Goal: Information Seeking & Learning: Check status

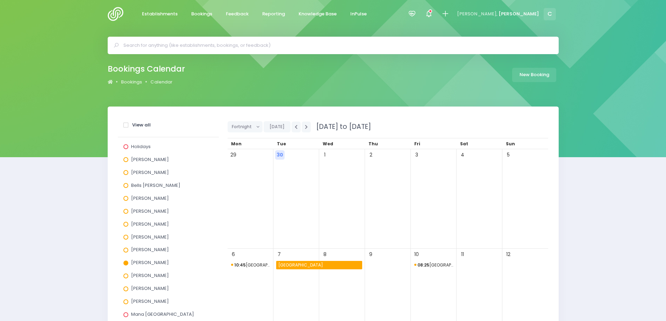
scroll to position [35, 0]
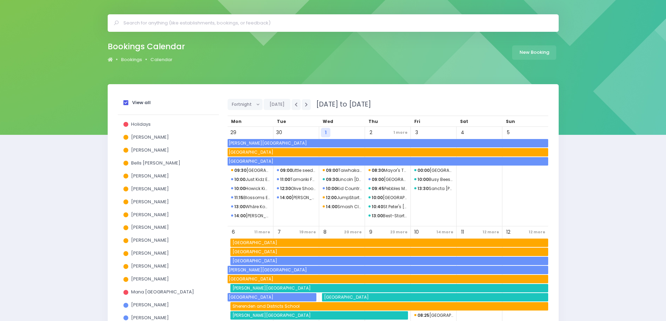
scroll to position [35, 0]
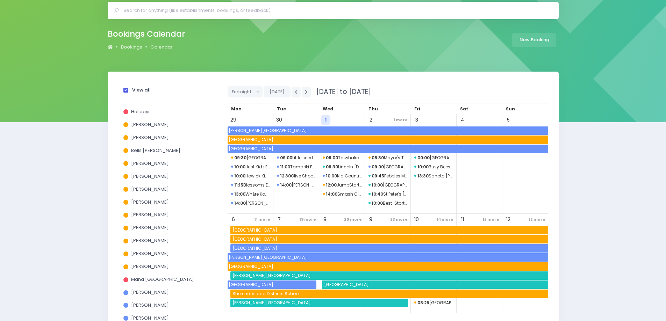
click at [126, 90] on span at bounding box center [125, 90] width 5 height 5
click at [0, 0] on input "View all" at bounding box center [0, 0] width 0 height 0
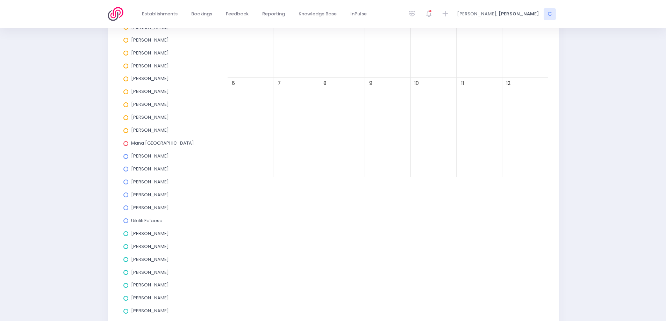
scroll to position [175, 0]
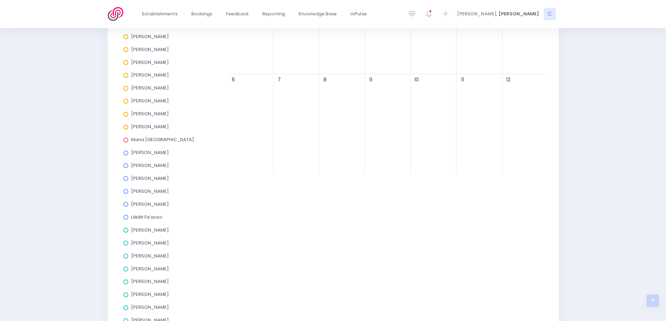
click at [126, 151] on span at bounding box center [125, 153] width 5 height 5
click at [0, 0] on input "[PERSON_NAME]" at bounding box center [0, 0] width 0 height 0
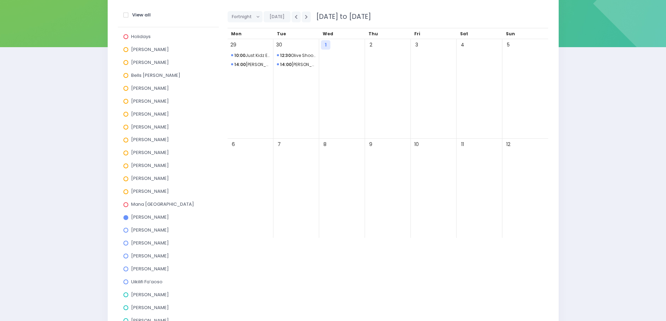
scroll to position [0, 0]
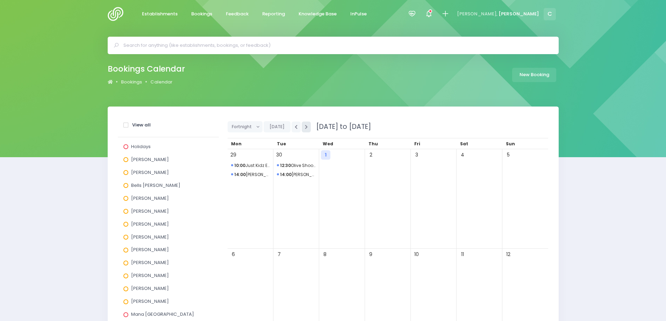
click at [306, 128] on icon "button" at bounding box center [306, 127] width 3 height 5
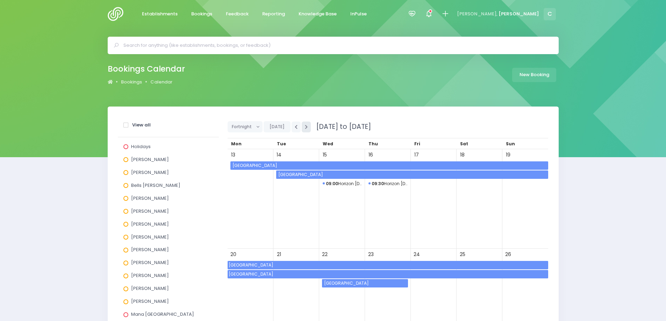
click at [306, 128] on icon "button" at bounding box center [306, 127] width 3 height 5
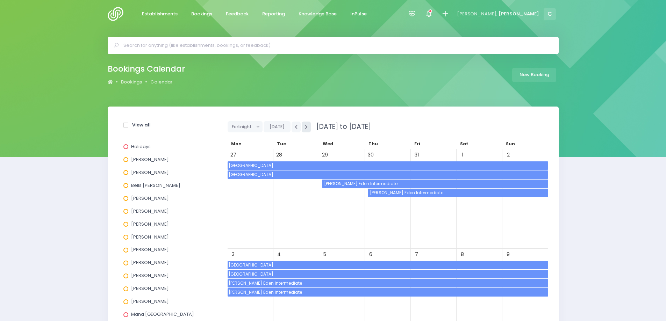
click at [306, 128] on icon "button" at bounding box center [306, 127] width 3 height 5
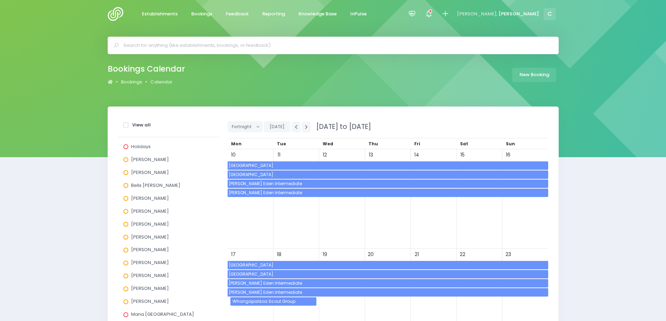
click at [248, 163] on span "[GEOGRAPHIC_DATA]" at bounding box center [388, 166] width 321 height 8
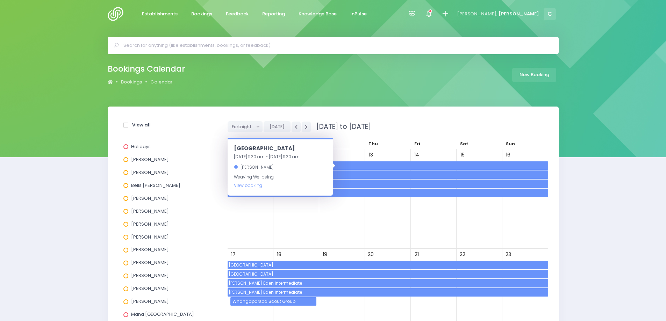
click at [242, 221] on div "10" at bounding box center [251, 199] width 46 height 100
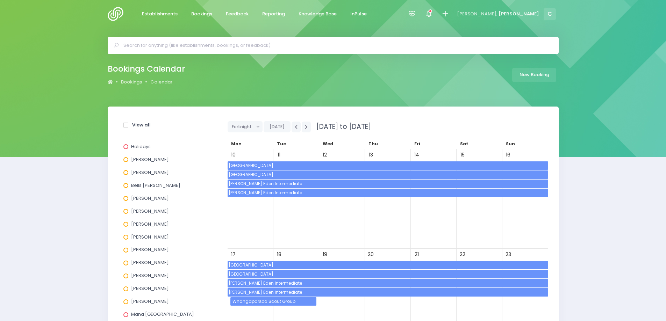
click at [245, 174] on span "[GEOGRAPHIC_DATA]" at bounding box center [388, 175] width 321 height 8
click at [244, 222] on div "10" at bounding box center [251, 199] width 46 height 100
click at [244, 182] on span "[PERSON_NAME] Eden Intermediate" at bounding box center [388, 184] width 321 height 8
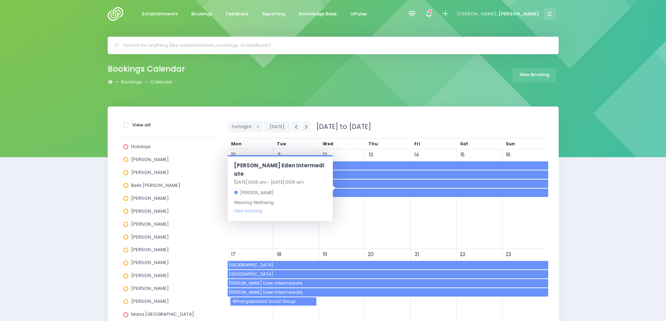
drag, startPoint x: 243, startPoint y: 225, endPoint x: 243, endPoint y: 220, distance: 5.6
click at [243, 226] on div "10" at bounding box center [251, 199] width 46 height 100
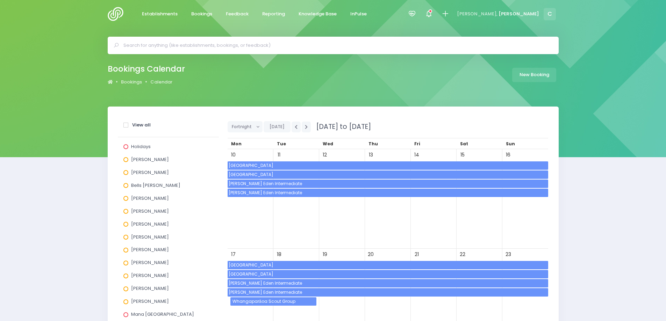
click at [244, 193] on span "[PERSON_NAME] Eden Intermediate" at bounding box center [388, 193] width 321 height 8
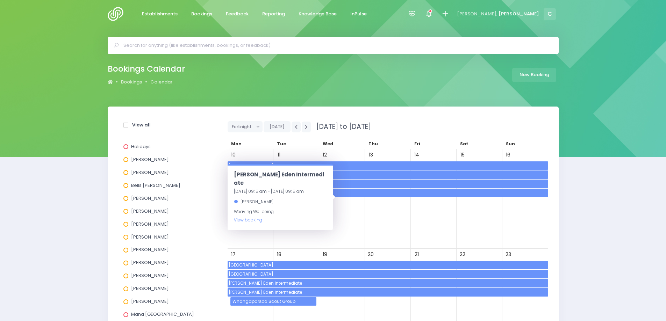
click at [327, 232] on div "12" at bounding box center [342, 199] width 46 height 100
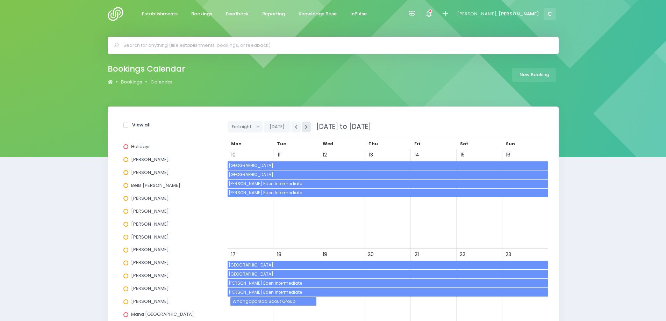
click at [308, 128] on button "button" at bounding box center [306, 127] width 9 height 11
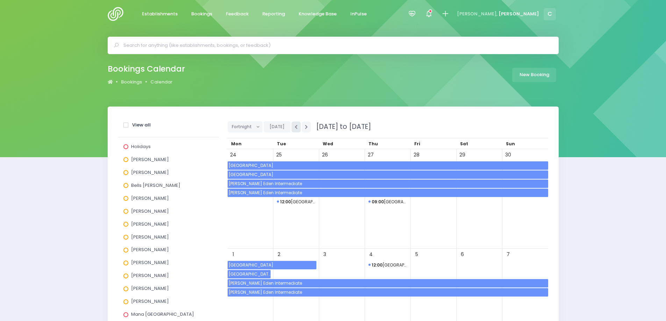
click at [295, 128] on icon "button" at bounding box center [296, 127] width 3 height 5
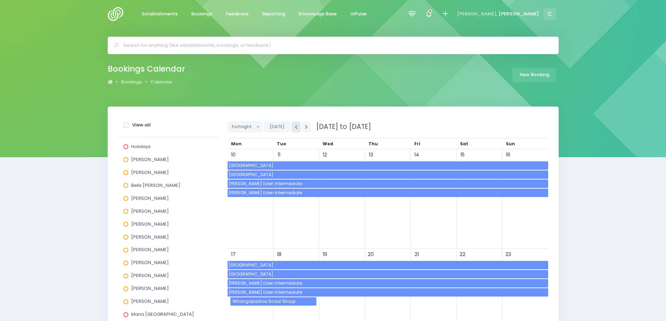
click at [295, 128] on icon "button" at bounding box center [296, 127] width 3 height 5
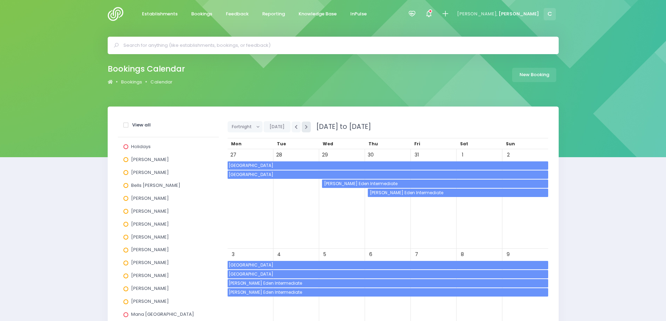
click at [306, 127] on icon "button" at bounding box center [306, 127] width 3 height 5
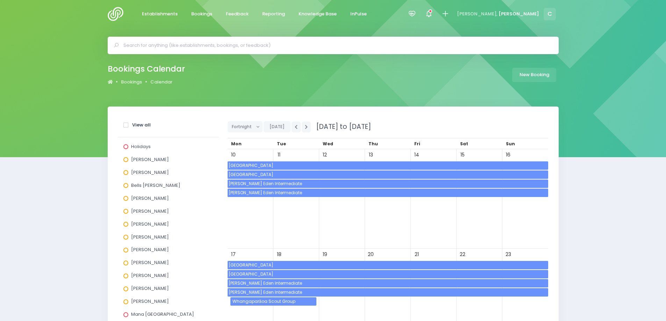
click at [241, 165] on span "[GEOGRAPHIC_DATA]" at bounding box center [388, 166] width 321 height 8
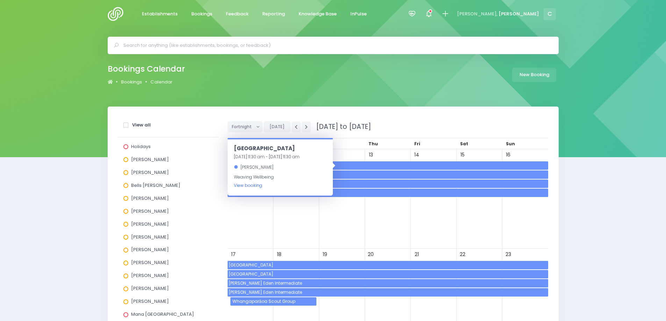
click at [246, 187] on link "View booking" at bounding box center [248, 185] width 28 height 6
click at [306, 126] on icon "button" at bounding box center [306, 127] width 3 height 5
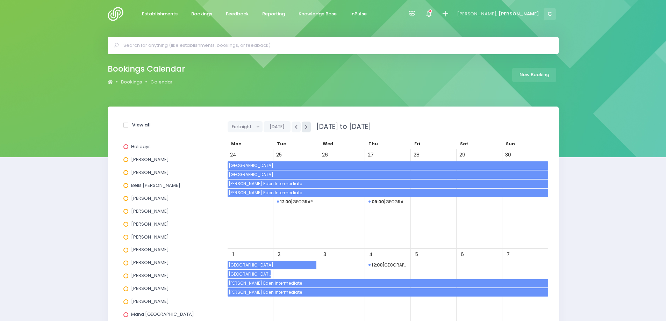
click at [306, 126] on icon "button" at bounding box center [306, 127] width 3 height 5
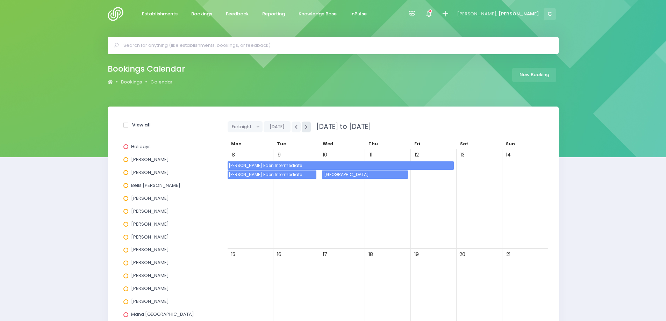
click at [307, 125] on button "button" at bounding box center [306, 127] width 9 height 11
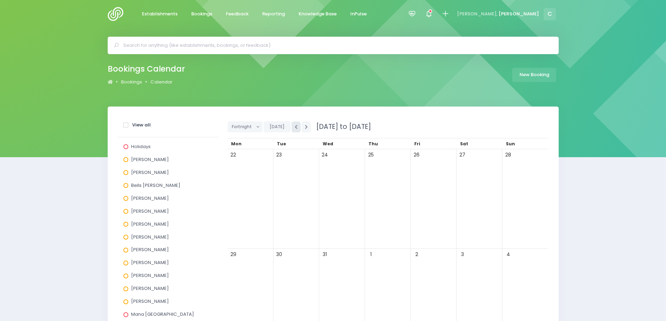
click at [295, 127] on icon "button" at bounding box center [296, 127] width 3 height 5
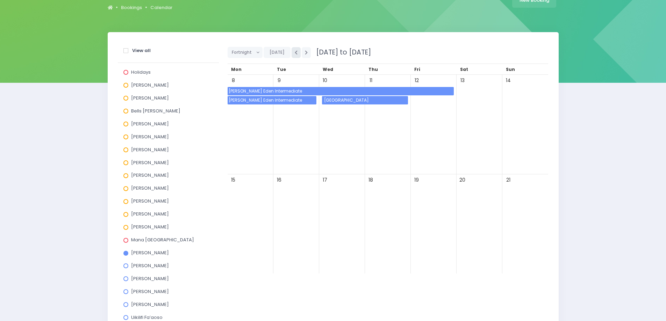
scroll to position [140, 0]
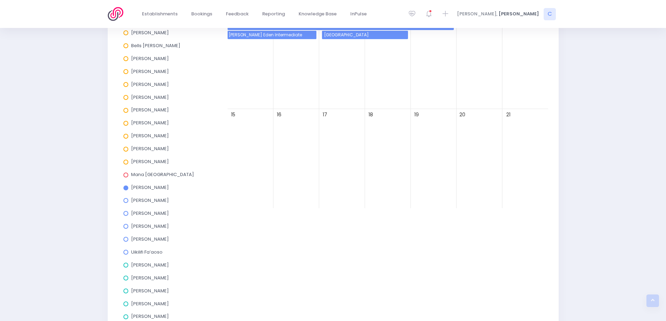
click at [124, 253] on span at bounding box center [125, 252] width 5 height 5
click at [0, 0] on input "Uikilifi Fa’aoso" at bounding box center [0, 0] width 0 height 0
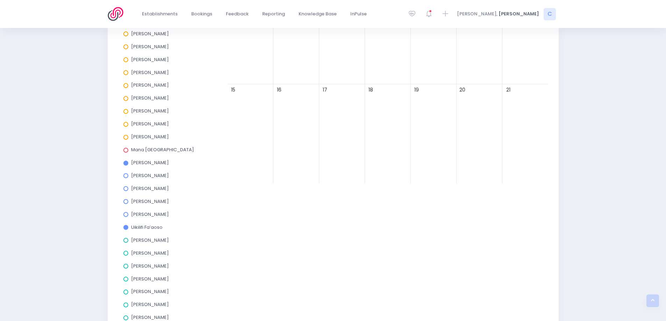
scroll to position [175, 0]
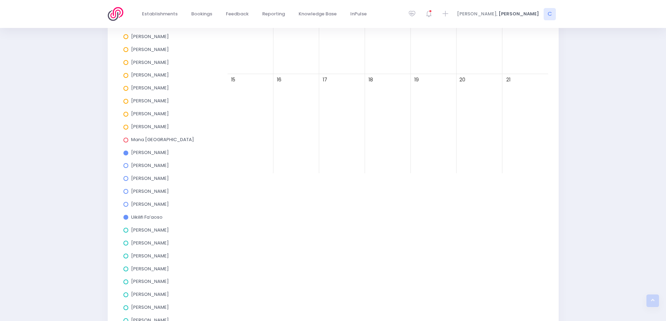
click at [125, 152] on span at bounding box center [125, 153] width 5 height 5
click at [0, 0] on input "[PERSON_NAME]" at bounding box center [0, 0] width 0 height 0
click at [125, 166] on span at bounding box center [125, 165] width 5 height 5
click at [0, 0] on input "[PERSON_NAME]" at bounding box center [0, 0] width 0 height 0
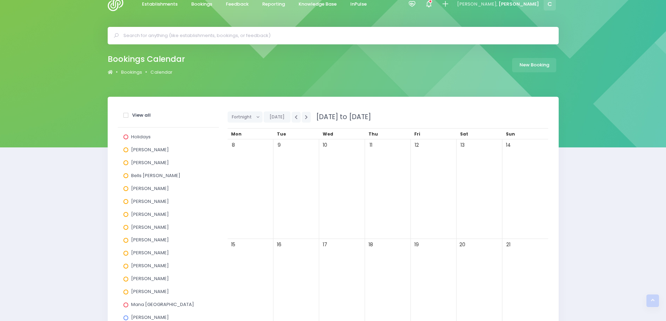
scroll to position [0, 0]
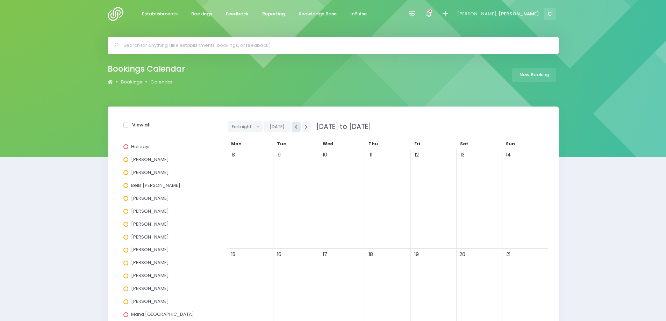
click at [293, 124] on button "button" at bounding box center [296, 127] width 9 height 11
click at [293, 127] on button "button" at bounding box center [296, 127] width 9 height 11
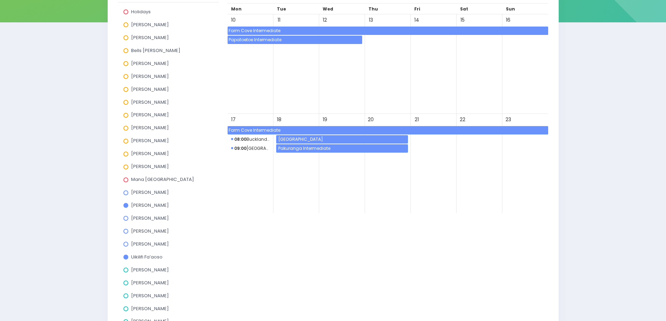
scroll to position [140, 0]
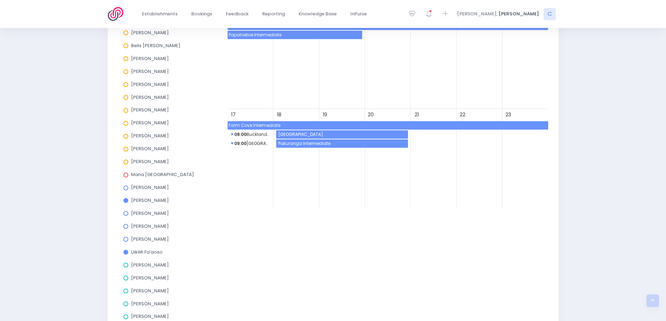
click at [125, 201] on span at bounding box center [125, 200] width 5 height 5
click at [0, 0] on input "[PERSON_NAME]" at bounding box center [0, 0] width 0 height 0
click at [126, 202] on span at bounding box center [125, 200] width 5 height 5
click at [0, 0] on input "[PERSON_NAME]" at bounding box center [0, 0] width 0 height 0
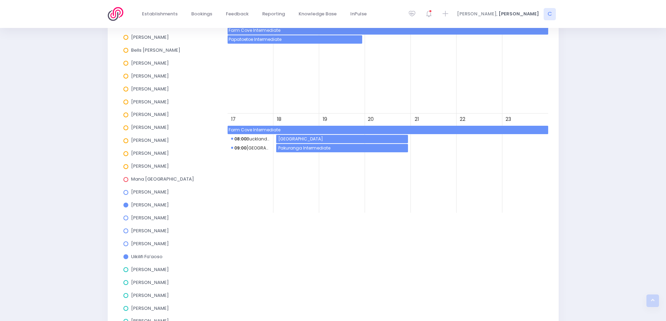
scroll to position [70, 0]
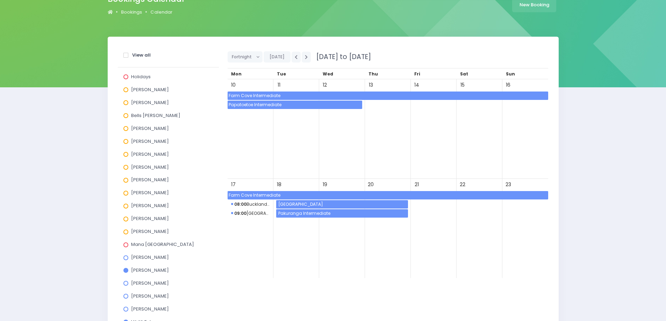
click at [127, 270] on span at bounding box center [125, 270] width 5 height 5
click at [0, 0] on input "[PERSON_NAME]" at bounding box center [0, 0] width 0 height 0
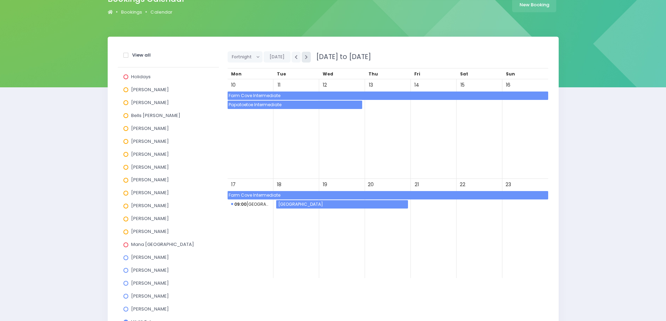
click at [305, 57] on icon "button" at bounding box center [306, 57] width 3 height 5
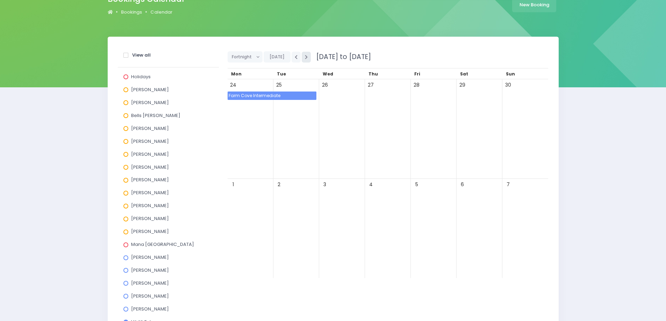
click at [305, 57] on icon "button" at bounding box center [306, 57] width 3 height 5
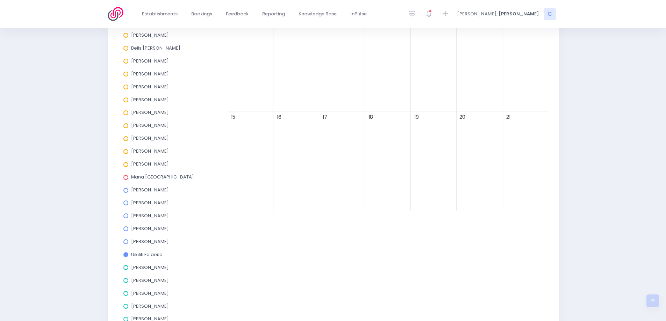
scroll to position [140, 0]
click at [125, 200] on span at bounding box center [125, 200] width 5 height 5
click at [0, 0] on input "[PERSON_NAME]" at bounding box center [0, 0] width 0 height 0
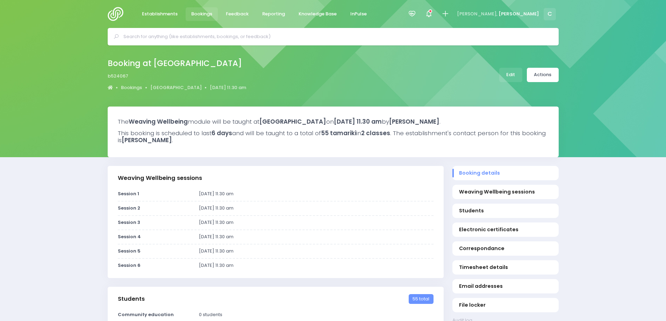
select select "5"
